Goal: Find contact information: Find contact information

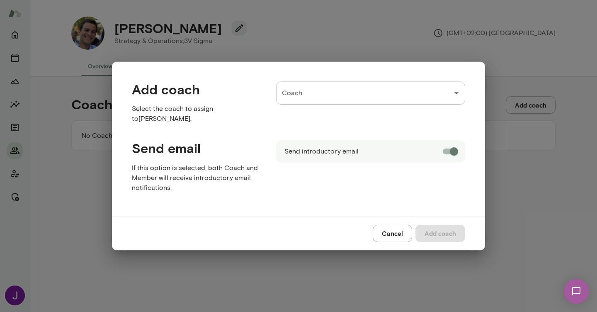
click at [50, 107] on div "Add coach Select the coach to assign to Antonio Filippo Seccomandi . Coach Coac…" at bounding box center [298, 156] width 597 height 312
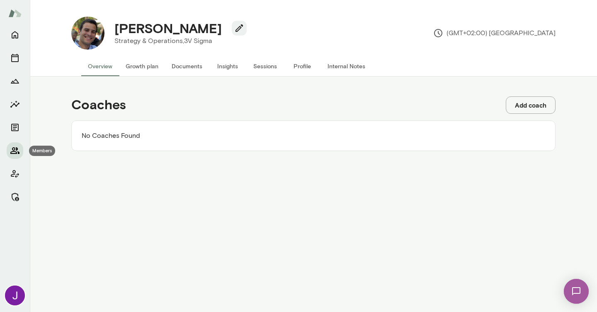
click at [10, 153] on button "Members" at bounding box center [15, 151] width 17 height 17
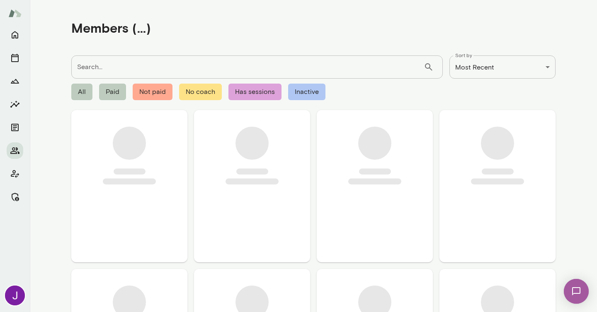
click at [153, 68] on input "Search..." at bounding box center [247, 67] width 352 height 23
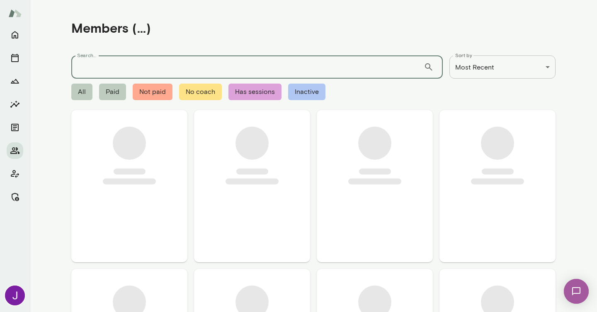
paste input "**********"
type input "**********"
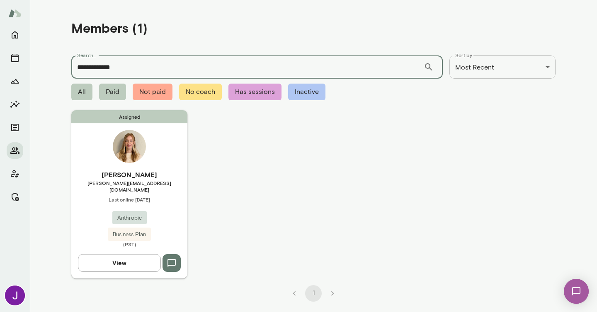
click at [135, 164] on div "Assigned Aubrey Morgan aubrey@anthropic.com Last online October 2 Anthropic Bus…" at bounding box center [129, 194] width 116 height 168
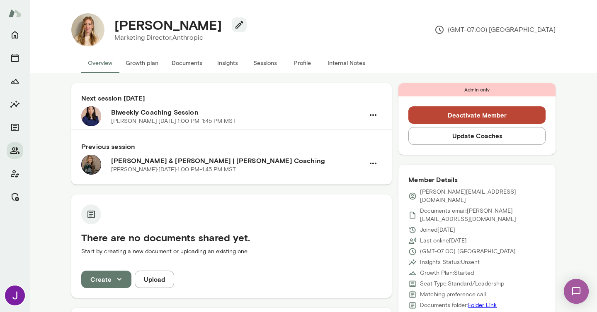
scroll to position [4, 0]
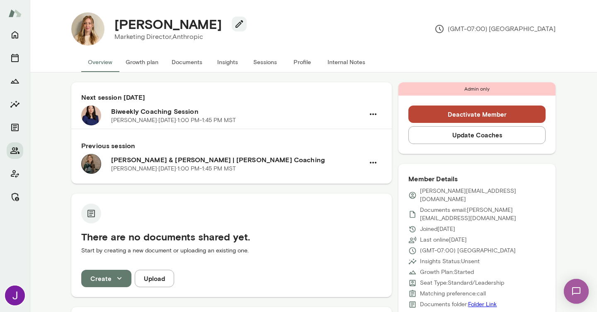
click at [267, 56] on button "Sessions" at bounding box center [264, 62] width 37 height 20
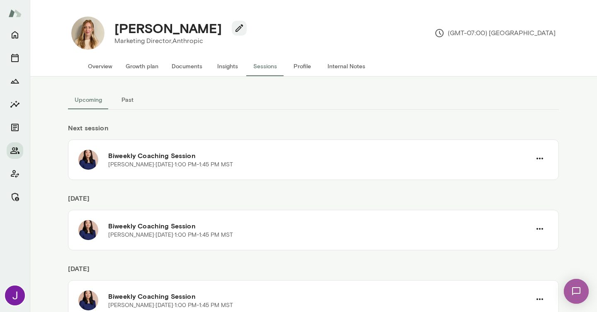
click at [128, 108] on button "Past" at bounding box center [127, 100] width 37 height 20
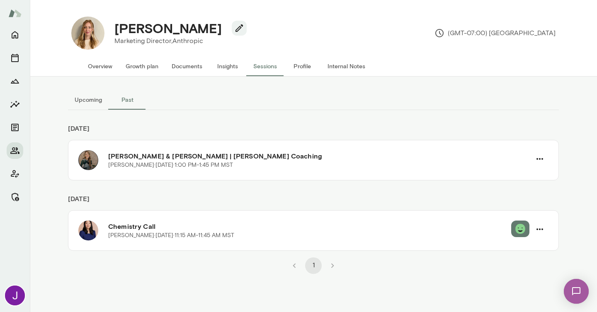
click at [102, 66] on button "Overview" at bounding box center [100, 66] width 38 height 20
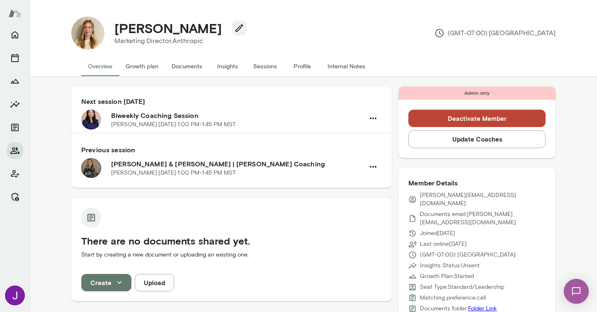
click at [518, 144] on button "Update Coaches" at bounding box center [476, 139] width 137 height 17
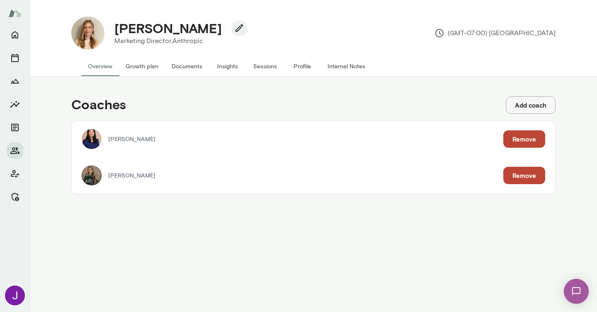
click at [513, 183] on button "Remove" at bounding box center [524, 175] width 42 height 17
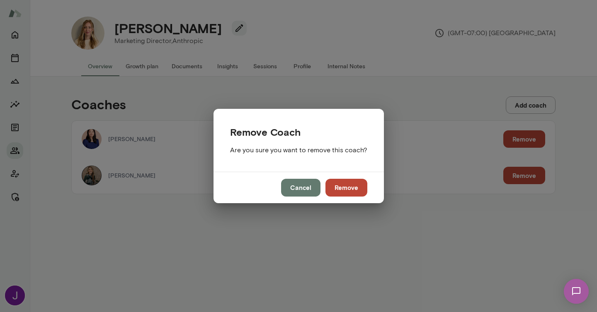
click at [355, 190] on button "Remove" at bounding box center [346, 187] width 42 height 17
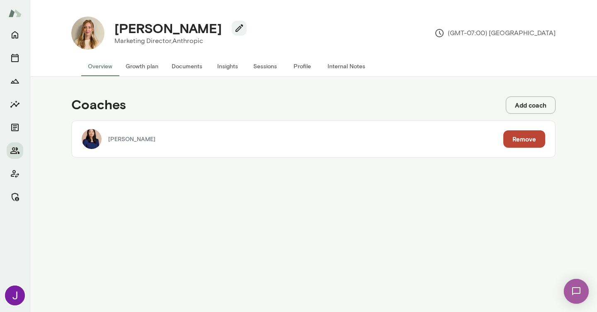
click at [132, 63] on button "Growth plan" at bounding box center [142, 66] width 46 height 20
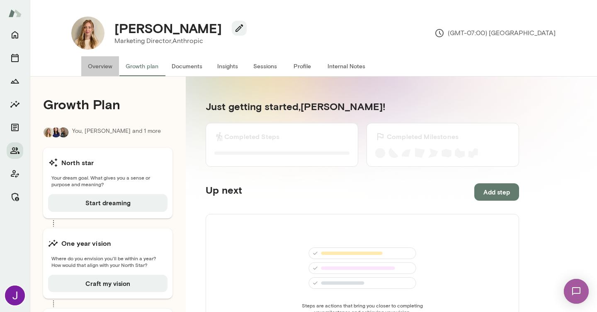
click at [89, 72] on button "Overview" at bounding box center [100, 66] width 38 height 20
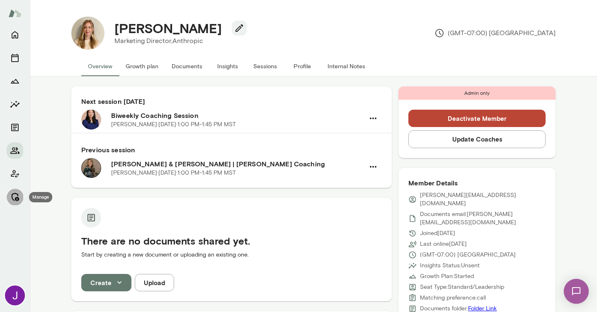
click at [12, 200] on icon "Manage" at bounding box center [15, 197] width 10 height 10
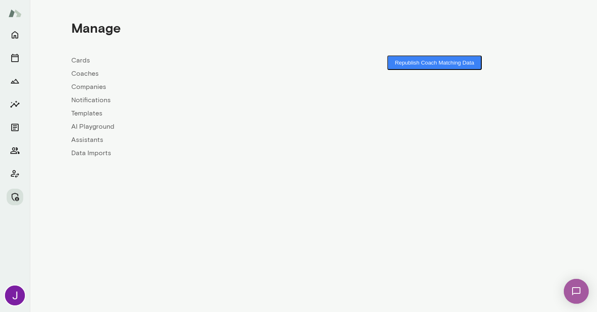
click at [99, 74] on link "Coaches" at bounding box center [192, 74] width 242 height 10
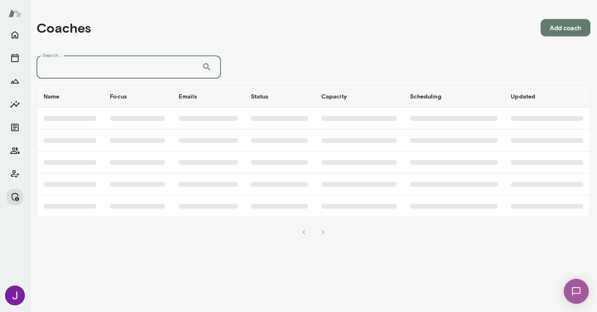
click at [110, 68] on input "Search..." at bounding box center [118, 67] width 165 height 23
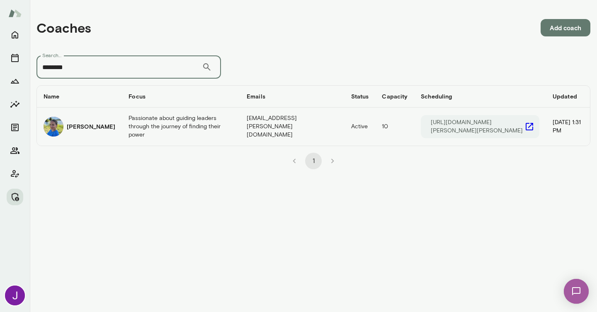
type input "********"
click at [122, 139] on td "Passionate about guiding leaders through the journey of finding their power" at bounding box center [181, 127] width 118 height 38
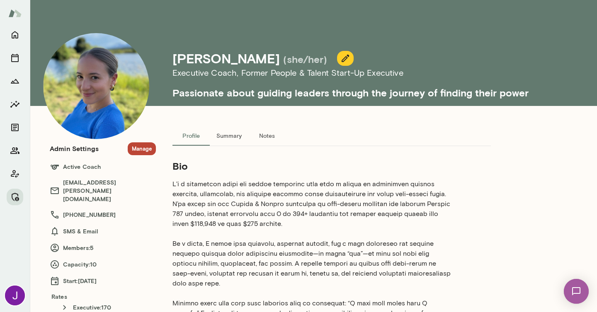
click at [138, 144] on button "Manage" at bounding box center [142, 149] width 28 height 13
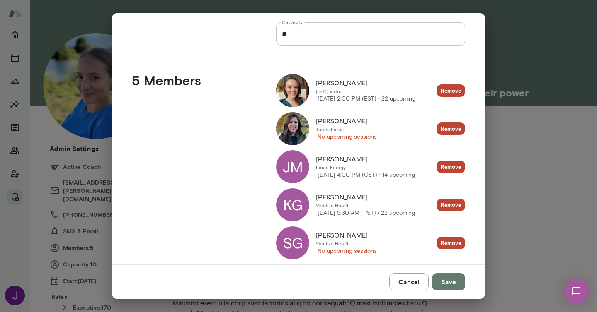
scroll to position [75, 0]
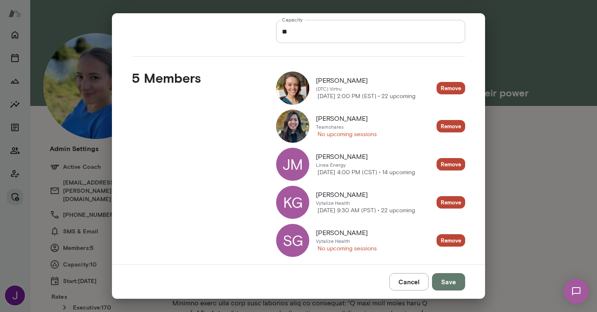
click at [279, 178] on div "JM Jenn Manelski Linea Energy Tuesday, October 7 4:00 PM (CST) • 14 upcoming" at bounding box center [345, 164] width 139 height 33
click at [294, 165] on div "JM" at bounding box center [292, 164] width 33 height 33
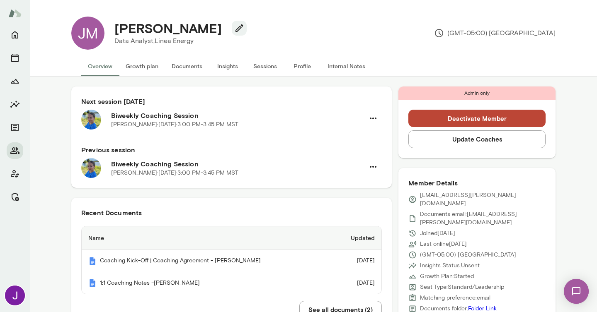
click at [271, 65] on button "Sessions" at bounding box center [264, 66] width 37 height 20
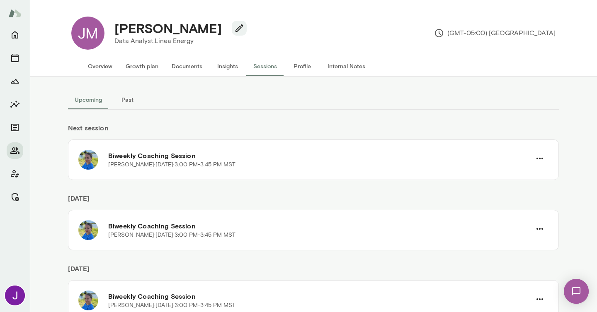
click at [114, 67] on button "Overview" at bounding box center [100, 66] width 38 height 20
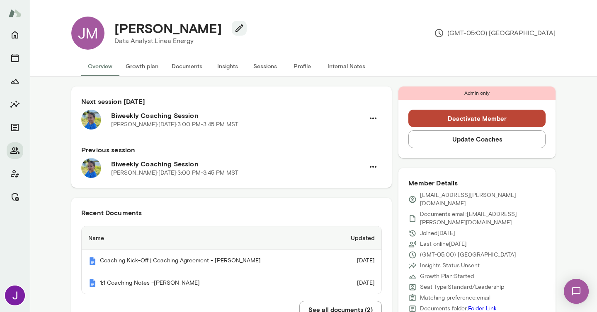
click at [139, 27] on h4 "Jenn Manelski" at bounding box center [167, 28] width 107 height 16
copy div "Jenn Manelski"
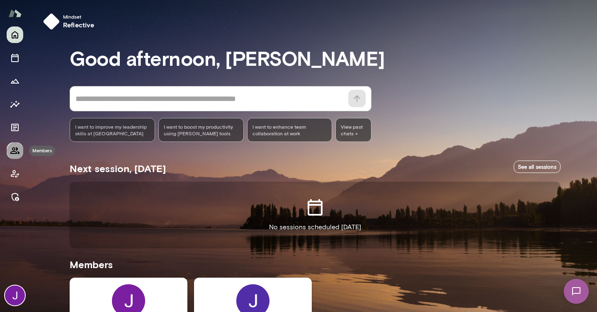
click at [16, 152] on icon "Members" at bounding box center [15, 151] width 10 height 10
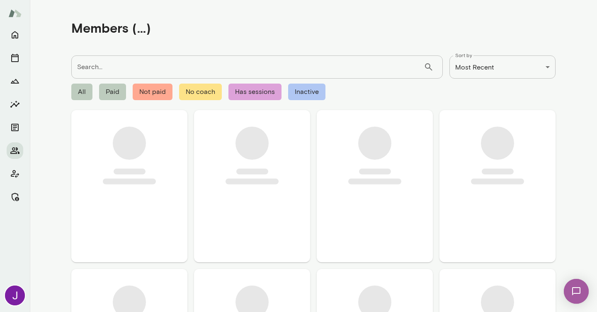
click at [121, 68] on input "Search..." at bounding box center [247, 67] width 352 height 23
paste input "**********"
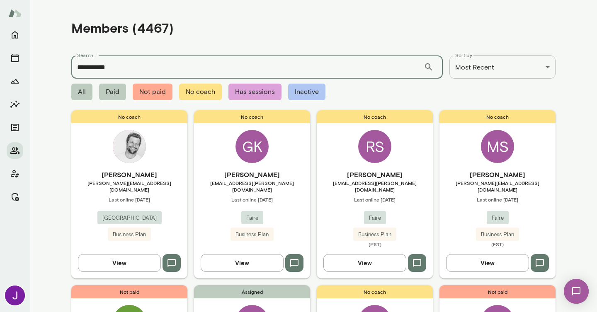
click at [123, 70] on input "**********" at bounding box center [247, 67] width 352 height 23
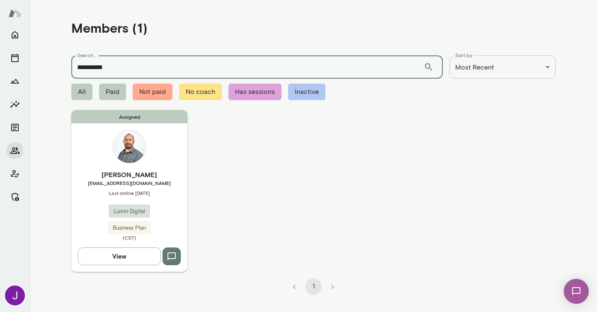
type input "**********"
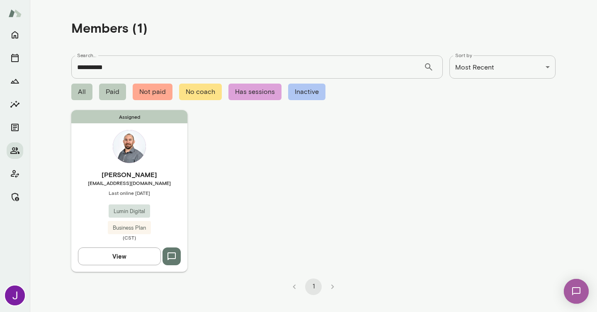
click at [130, 159] on img at bounding box center [129, 146] width 33 height 33
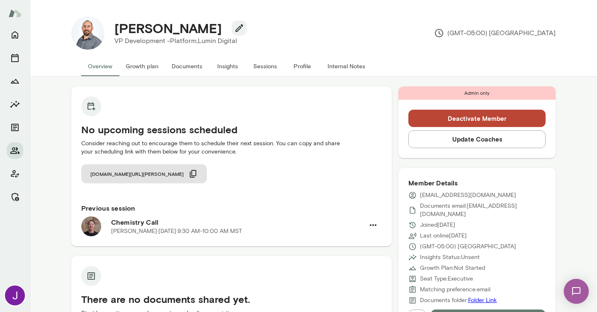
click at [447, 199] on p "[EMAIL_ADDRESS][DOMAIN_NAME]" at bounding box center [468, 195] width 96 height 8
copy div "[EMAIL_ADDRESS][DOMAIN_NAME]"
